Goal: Information Seeking & Learning: Learn about a topic

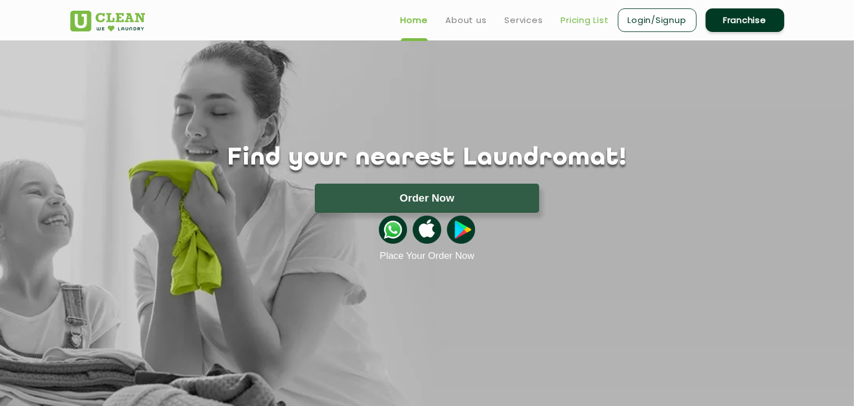
click at [582, 22] on link "Pricing List" at bounding box center [585, 19] width 48 height 13
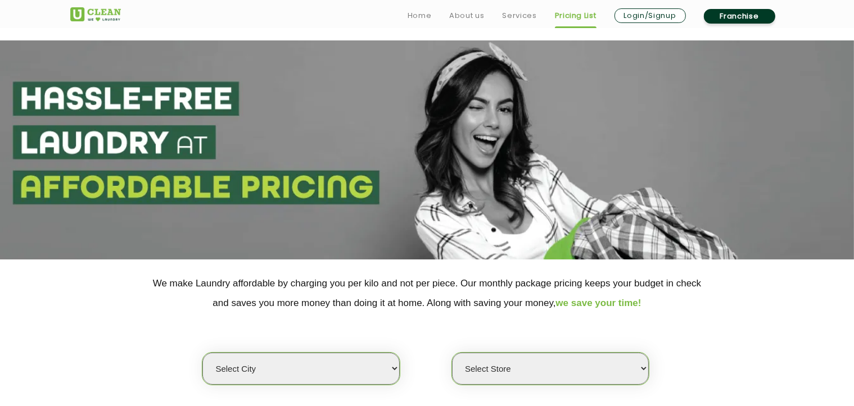
scroll to position [112, 0]
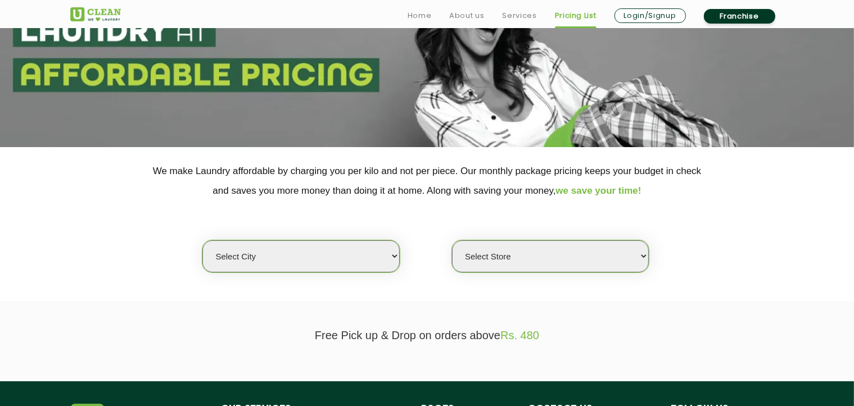
click at [396, 260] on select "Select city Aalo Agartala Agra Ahmedabad Akola Aligarh Alwar - UClean Select Am…" at bounding box center [300, 257] width 197 height 32
select select "1"
click at [202, 241] on select "Select city Aalo Agartala Agra Ahmedabad Akola Aligarh Alwar - UClean Select Am…" at bounding box center [300, 257] width 197 height 32
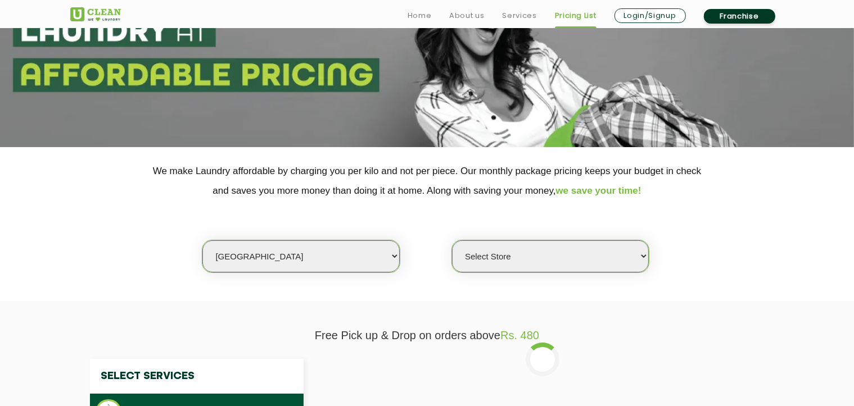
select select "0"
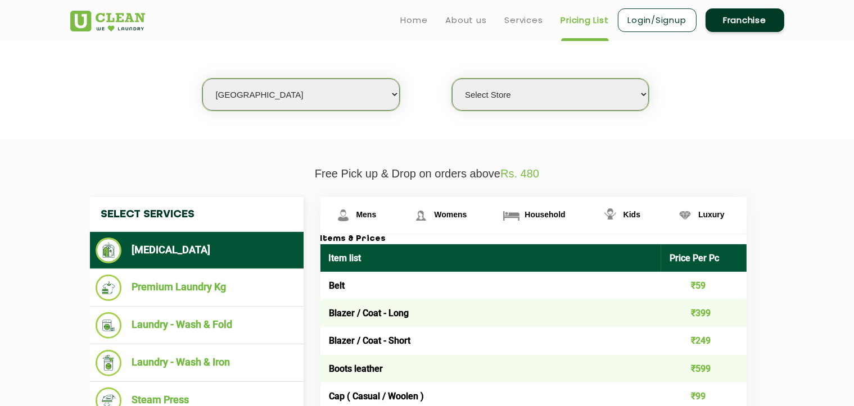
scroll to position [281, 0]
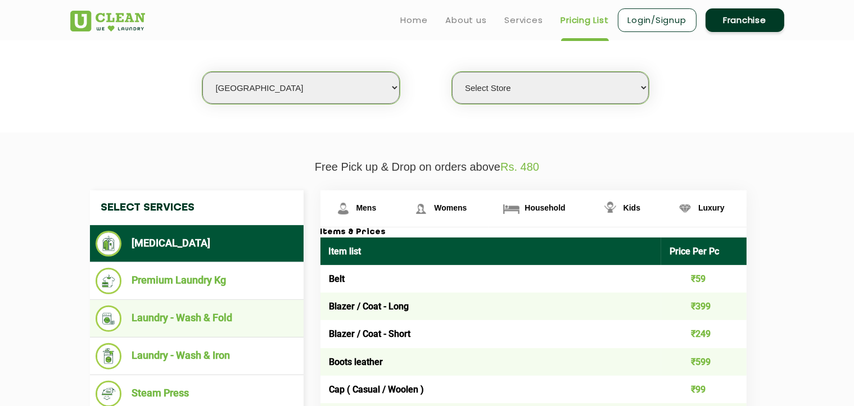
click at [192, 313] on li "Laundry - Wash & Fold" at bounding box center [197, 319] width 202 height 26
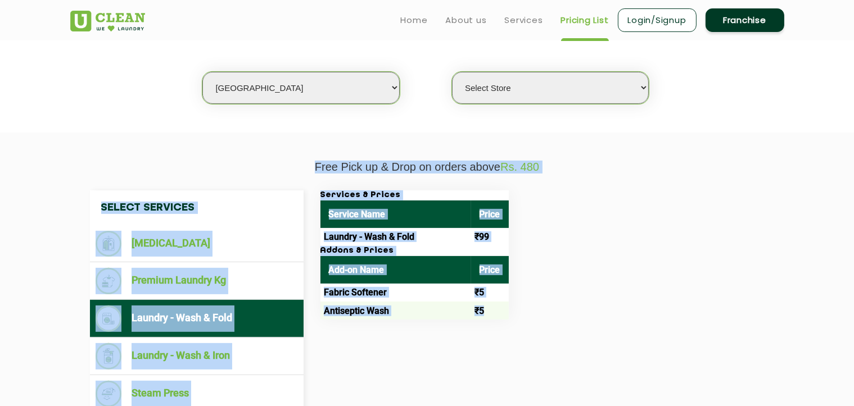
drag, startPoint x: 314, startPoint y: 161, endPoint x: 498, endPoint y: 310, distance: 236.6
click at [498, 310] on div "Free Pick up & Drop on orders above Rs. 480 Select Services Dry Cleaning Premiu…" at bounding box center [427, 295] width 731 height 269
copy div "Free Pick up & Drop on orders above Rs. 480 Select Services Dry Cleaning Premiu…"
